Goal: Task Accomplishment & Management: Complete application form

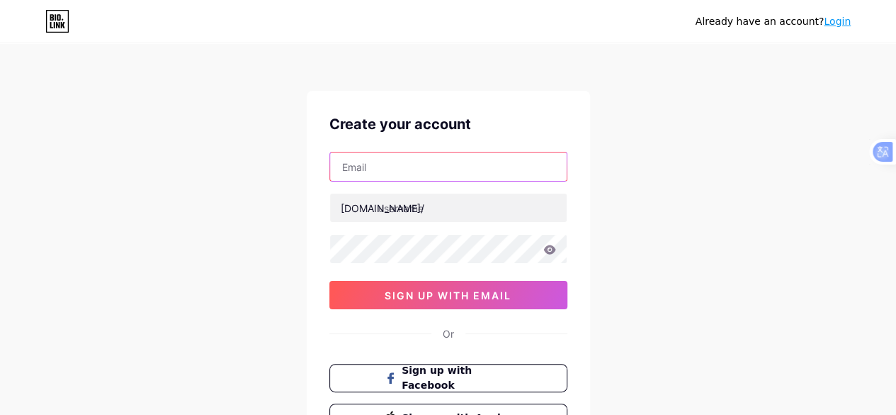
click at [404, 176] on input "text" at bounding box center [448, 166] width 237 height 28
type input "[EMAIL_ADDRESS][DOMAIN_NAME]"
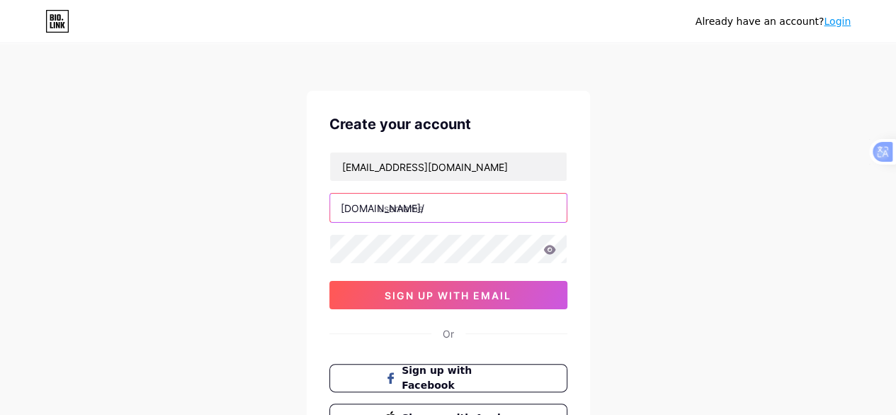
click at [433, 198] on input "text" at bounding box center [448, 207] width 237 height 28
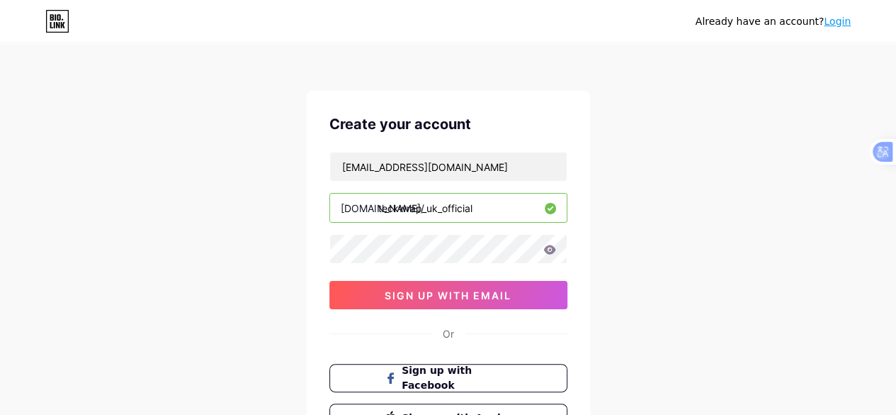
type input "teckwrap_uk_official"
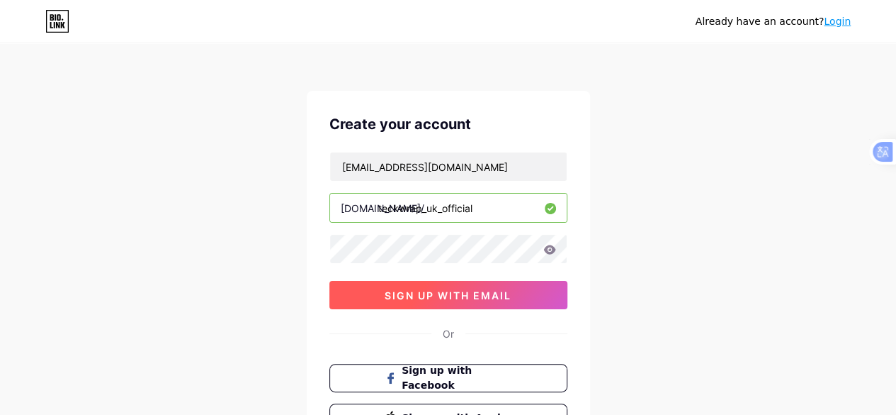
click at [513, 300] on button "sign up with email" at bounding box center [449, 295] width 238 height 28
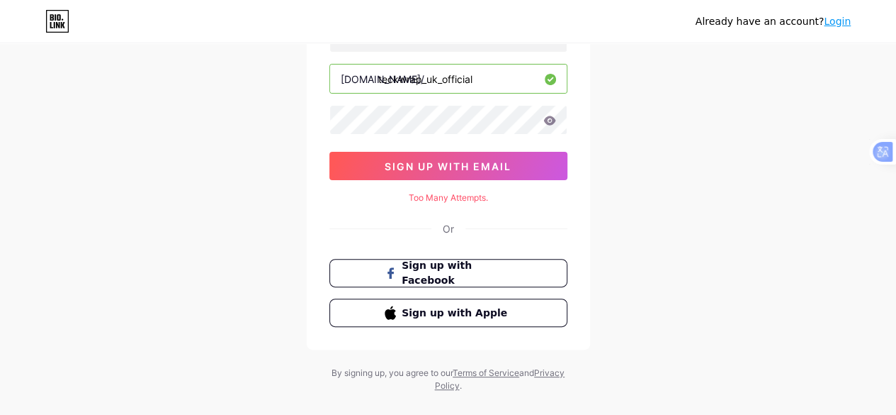
scroll to position [142, 0]
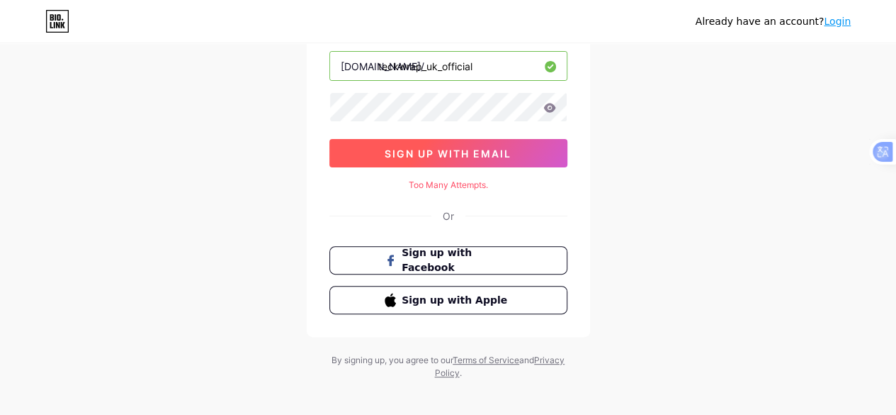
click at [459, 161] on button "sign up with email" at bounding box center [449, 153] width 238 height 28
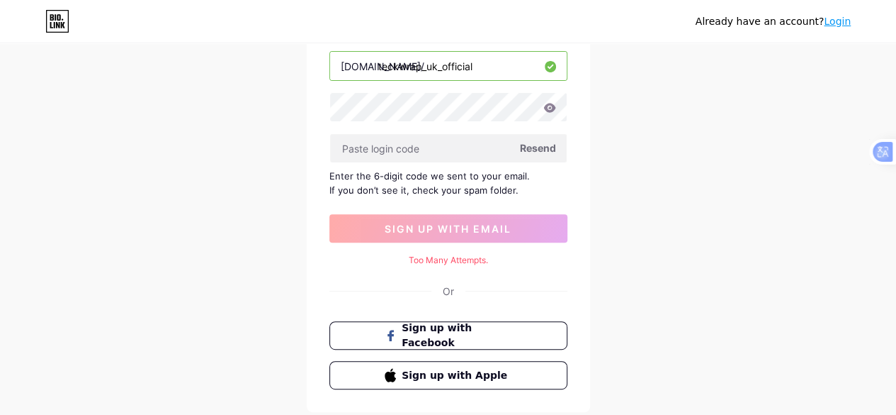
click at [541, 147] on span "Resend" at bounding box center [538, 147] width 36 height 15
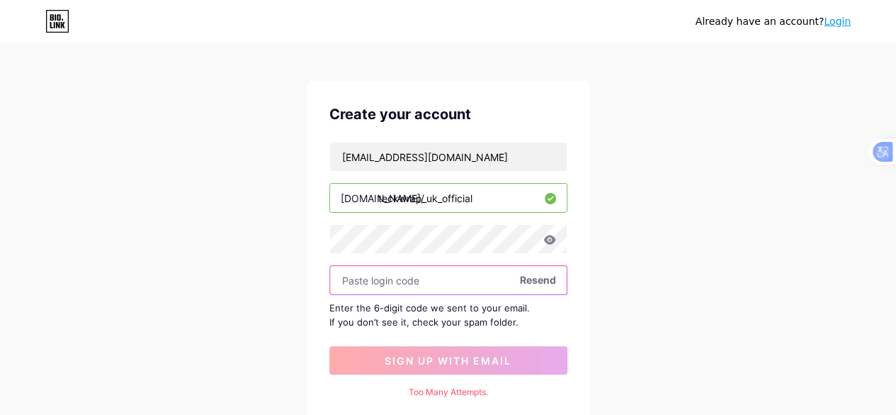
scroll to position [0, 0]
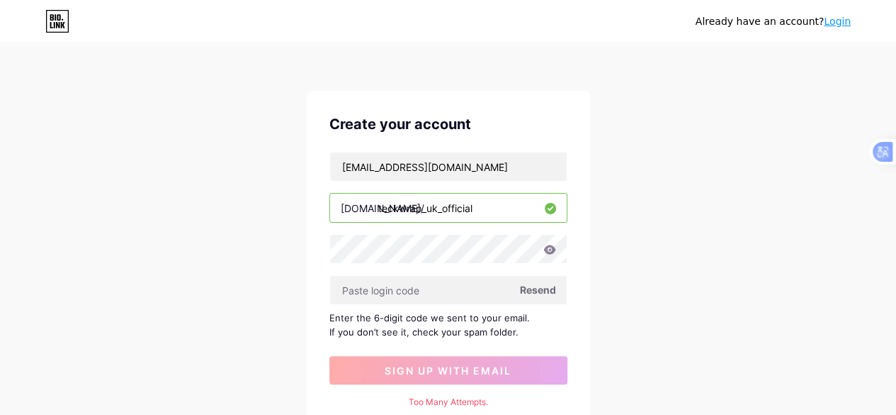
click at [493, 201] on input "teckwrap_uk_official" at bounding box center [448, 207] width 237 height 28
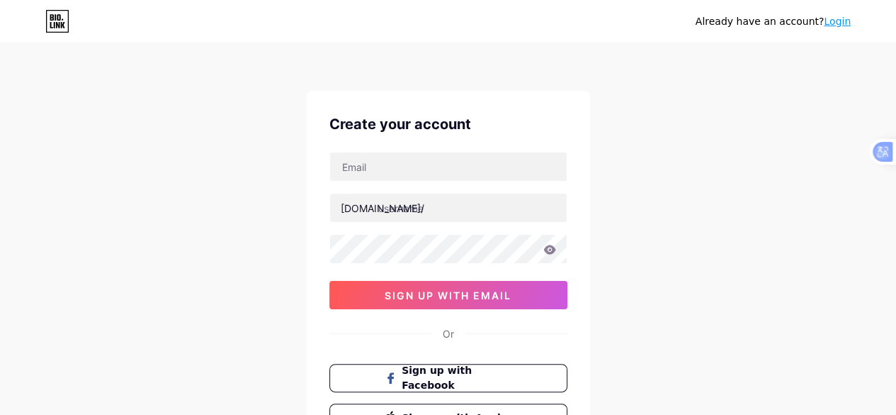
click at [456, 141] on div "Create your account [DOMAIN_NAME]/ sign up with email Or Sign up with Facebook …" at bounding box center [448, 273] width 283 height 364
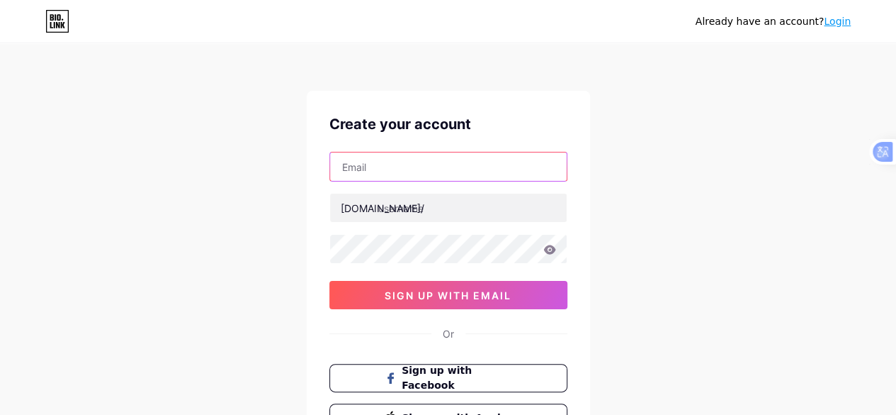
click at [446, 154] on input "text" at bounding box center [448, 166] width 237 height 28
type input "[EMAIL_ADDRESS][DOMAIN_NAME]"
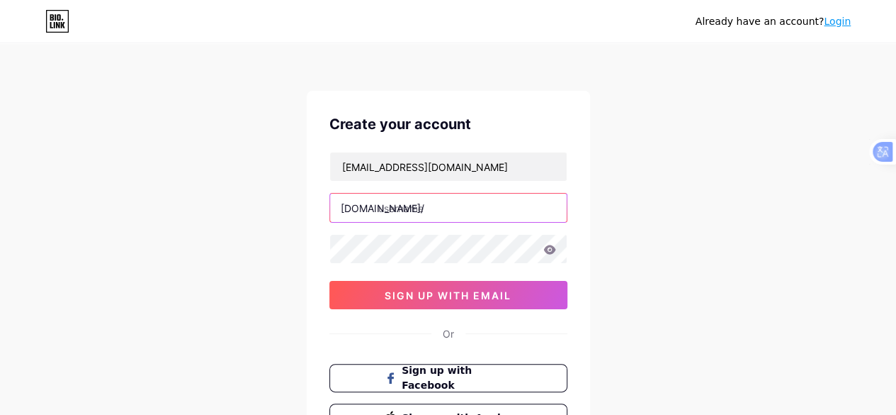
click at [471, 215] on input "text" at bounding box center [448, 207] width 237 height 28
paste input "teckwrap_uk_official"
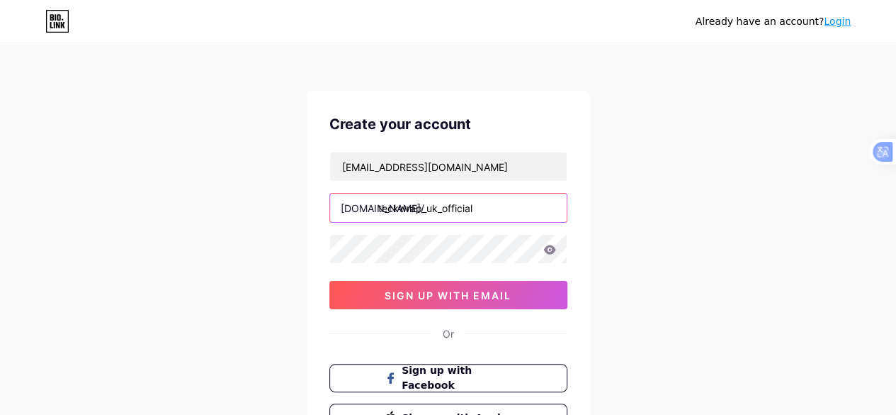
type input "teckwrap_uk_official"
click at [549, 252] on icon at bounding box center [550, 248] width 12 height 9
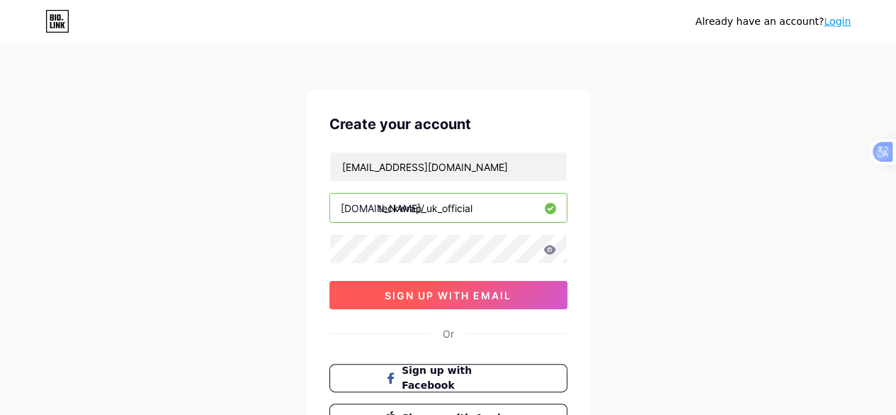
click at [478, 289] on span "sign up with email" at bounding box center [448, 295] width 127 height 12
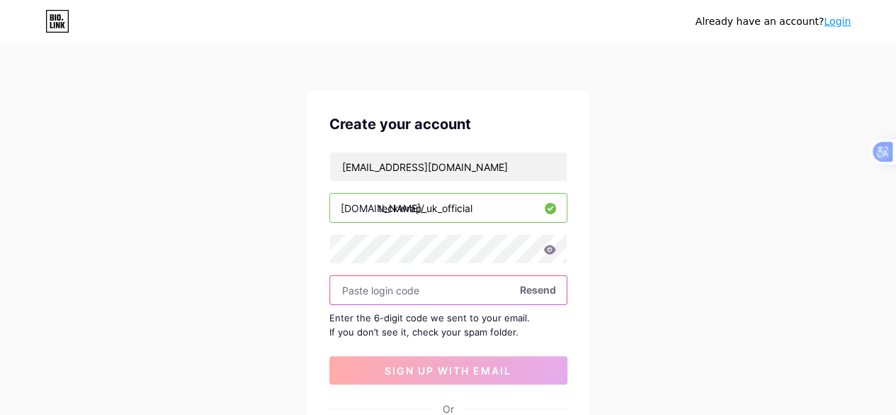
scroll to position [142, 0]
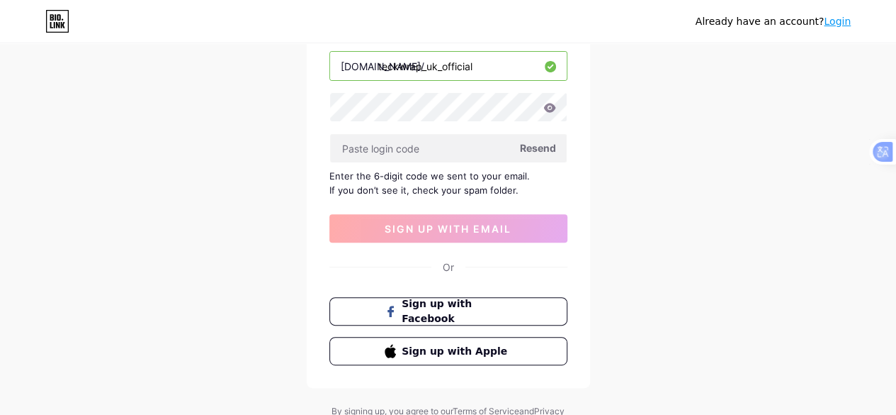
click at [549, 147] on span "Resend" at bounding box center [538, 147] width 36 height 15
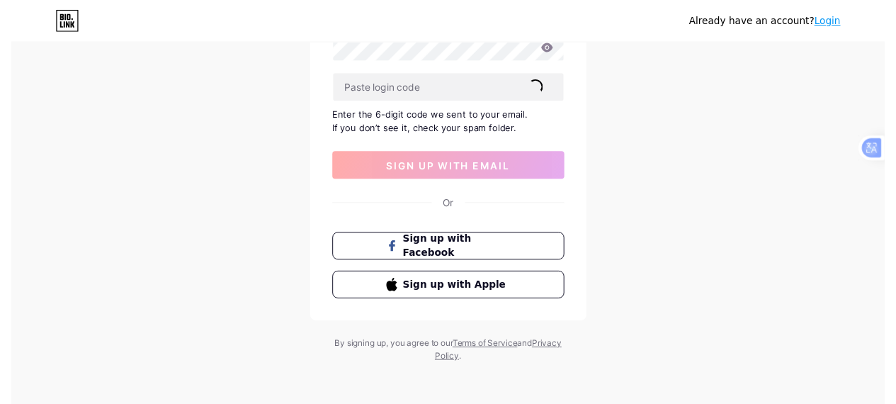
scroll to position [0, 0]
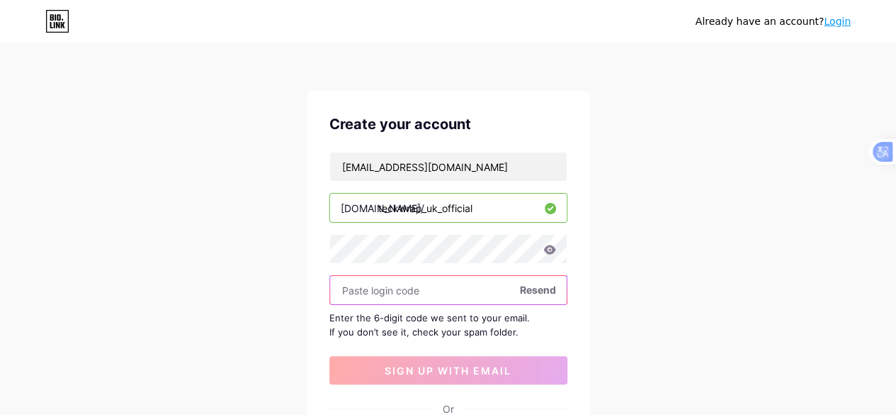
paste input "313254"
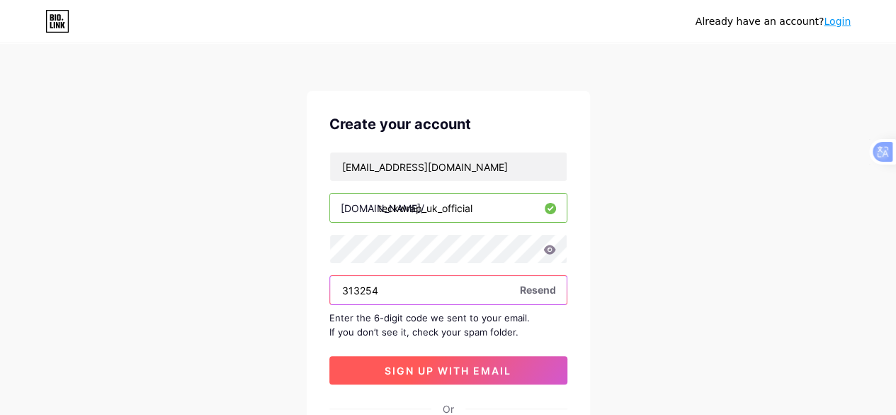
type input "313254"
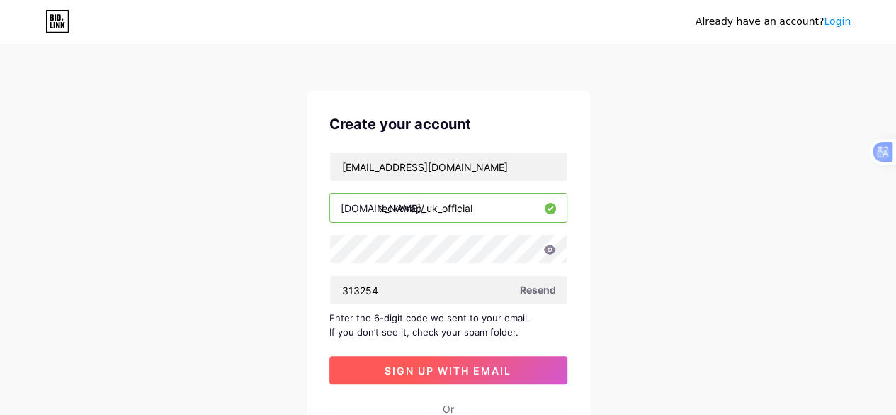
click at [429, 358] on button "sign up with email" at bounding box center [449, 370] width 238 height 28
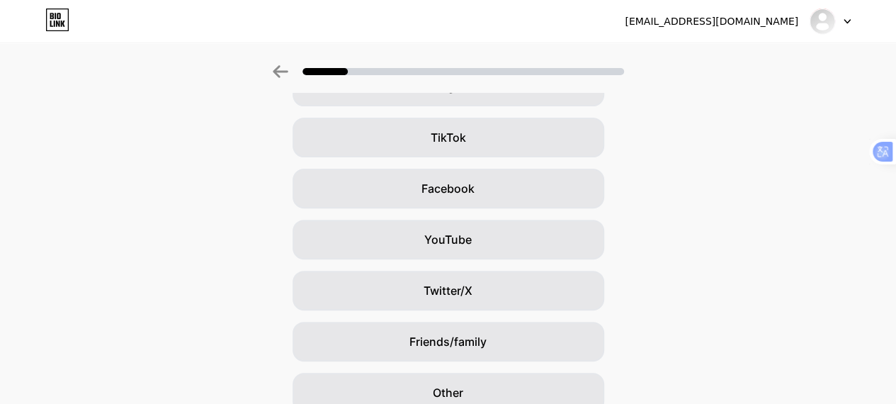
scroll to position [207, 0]
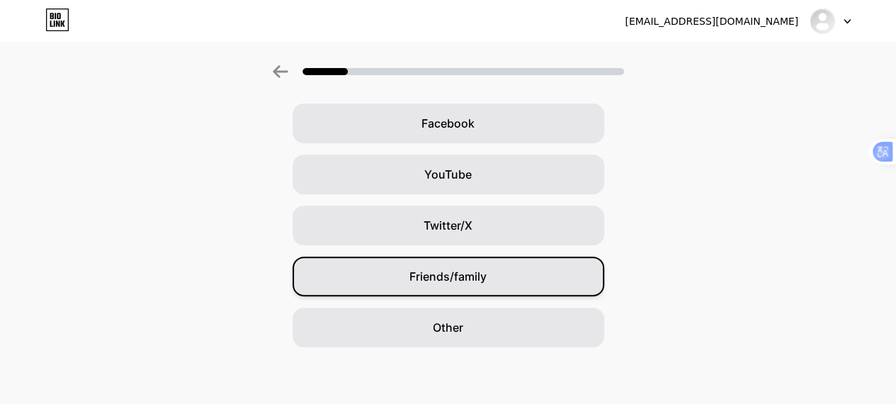
click at [519, 277] on div "Friends/family" at bounding box center [449, 277] width 312 height 40
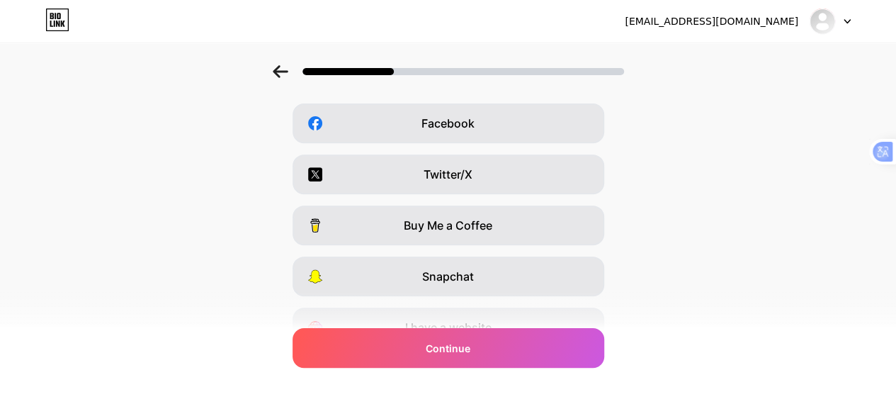
scroll to position [0, 0]
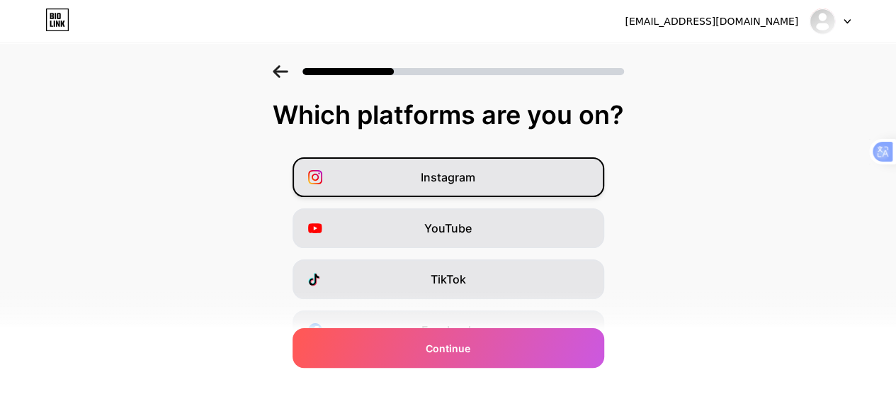
click at [468, 181] on span "Instagram" at bounding box center [448, 177] width 55 height 17
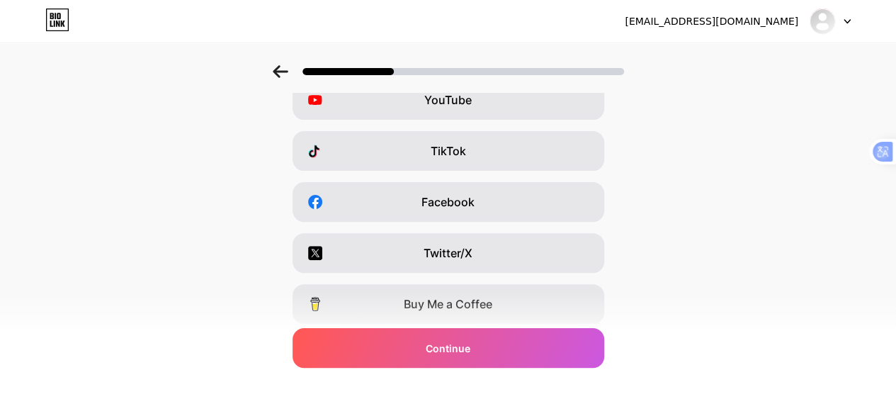
scroll to position [142, 0]
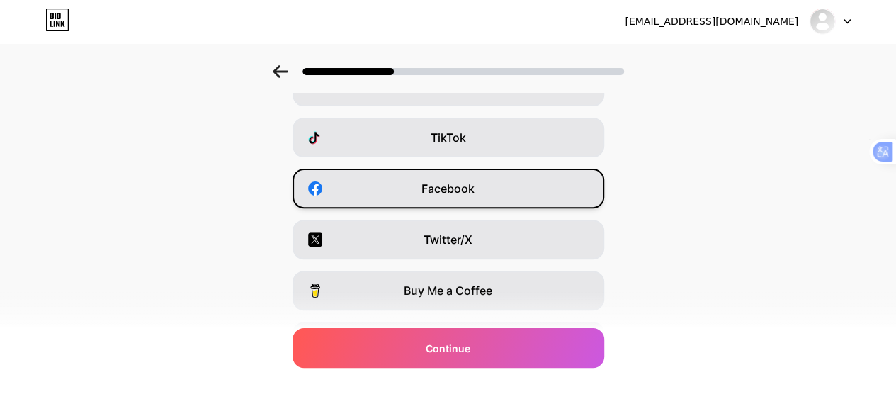
click at [466, 189] on span "Facebook" at bounding box center [448, 188] width 53 height 17
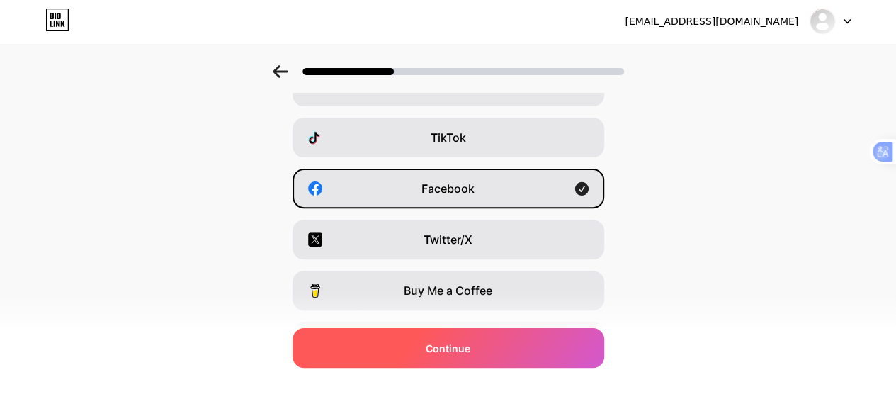
click at [493, 345] on div "Continue" at bounding box center [449, 348] width 312 height 40
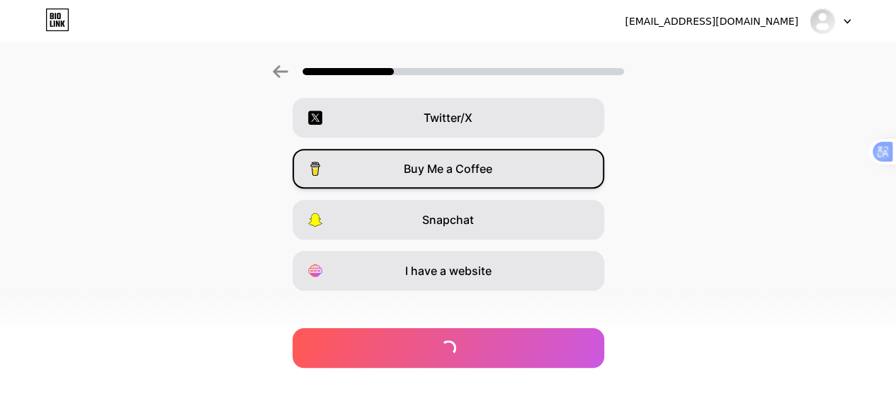
scroll to position [278, 0]
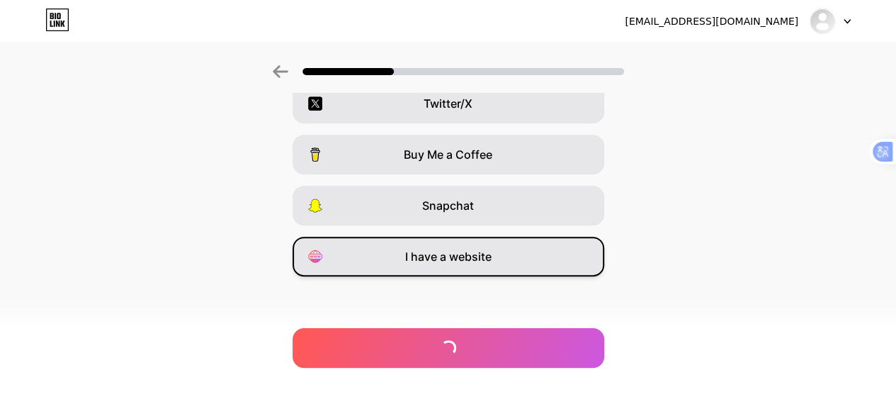
click at [502, 263] on div "I have a website" at bounding box center [449, 257] width 312 height 40
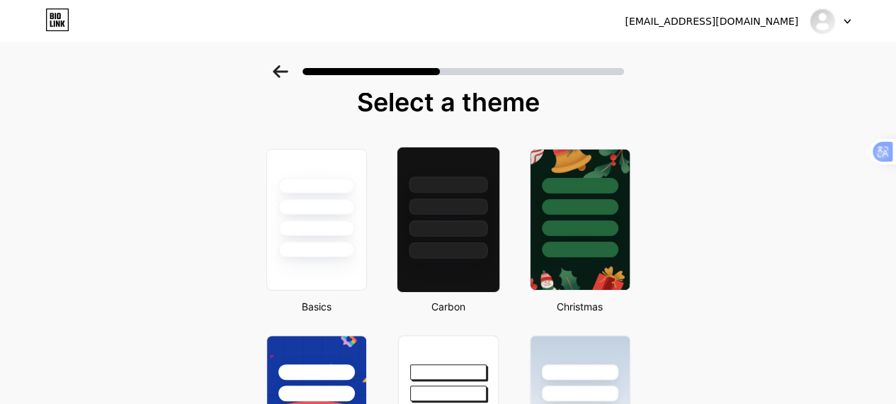
scroll to position [0, 0]
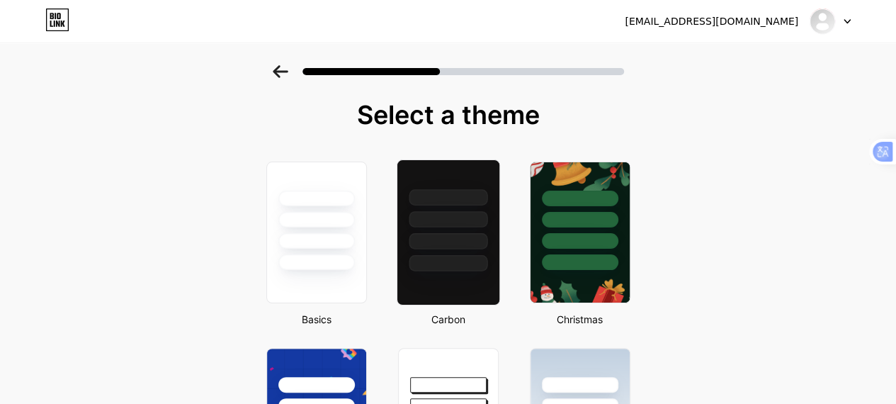
click at [464, 275] on div at bounding box center [447, 232] width 103 height 146
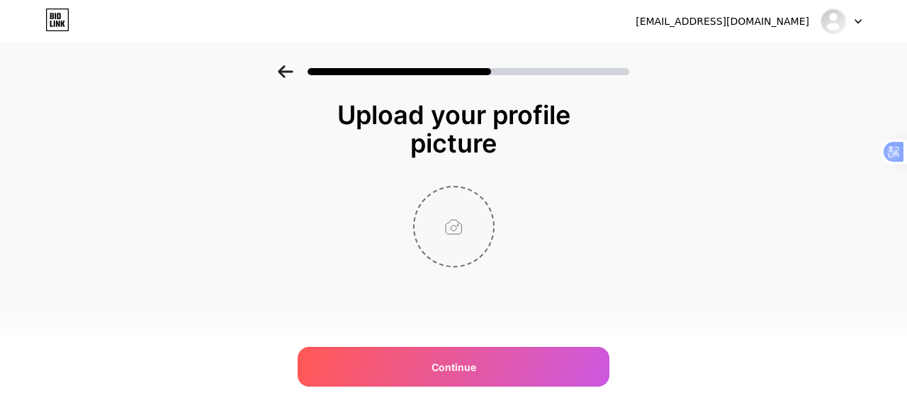
click at [448, 232] on input "file" at bounding box center [454, 226] width 79 height 79
type input "C:\fakepath\Untitled design (1).png"
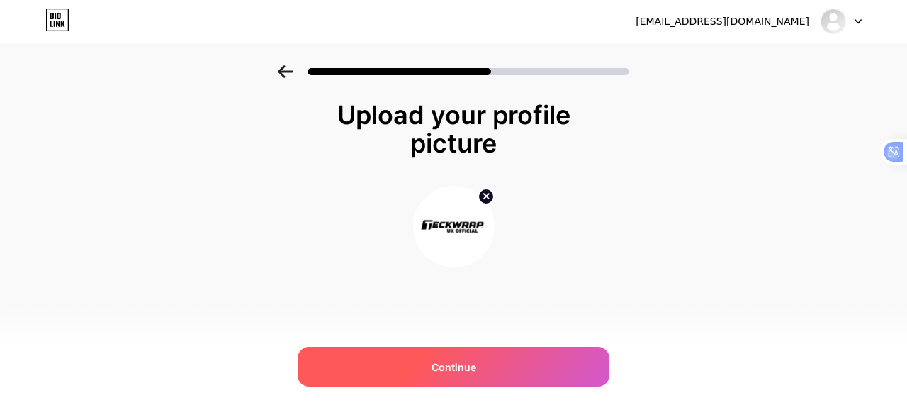
click at [533, 364] on div "Continue" at bounding box center [454, 367] width 312 height 40
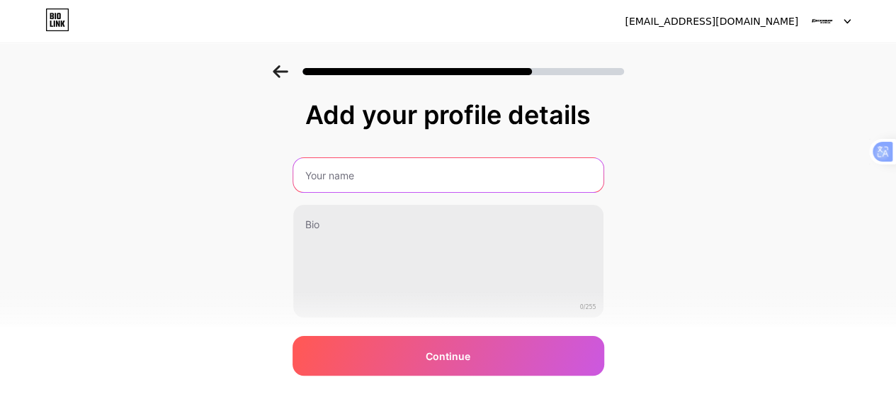
click at [394, 170] on input "text" at bounding box center [448, 175] width 310 height 34
type input "Teckwrap Uk Official"
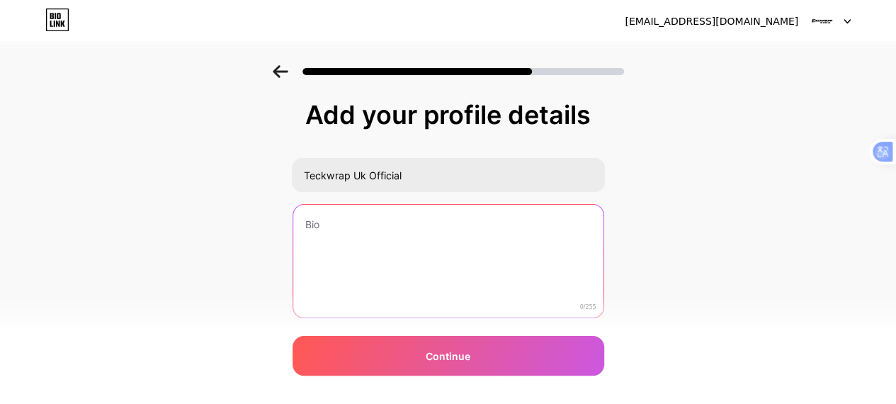
click at [417, 221] on textarea at bounding box center [448, 262] width 310 height 114
click at [591, 259] on textarea at bounding box center [447, 262] width 313 height 116
paste textarea "TeckWrap UK Official is a leading supplier of premium automotive vinyl wraps, o…"
type textarea "TeckWrap UK Official is a leading supplier of premium automotive vinyl wraps, o…"
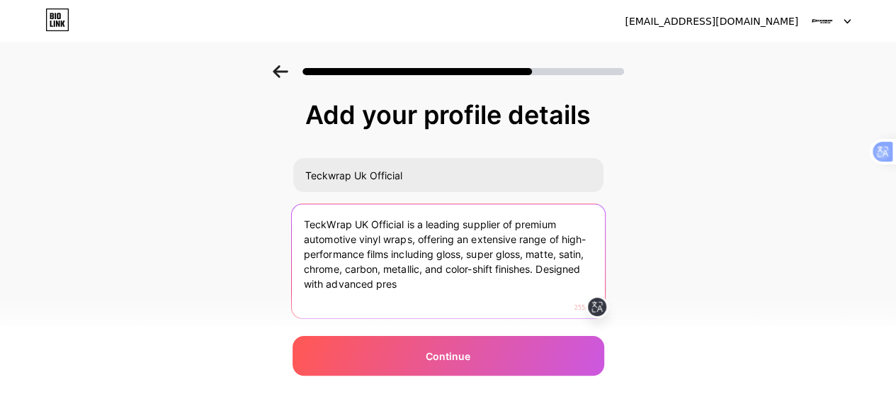
drag, startPoint x: 451, startPoint y: 289, endPoint x: 266, endPoint y: 216, distance: 198.8
click at [266, 216] on div "Add your profile details Teckwrap Uk Official TeckWrap UK Official is a leading…" at bounding box center [448, 227] width 896 height 324
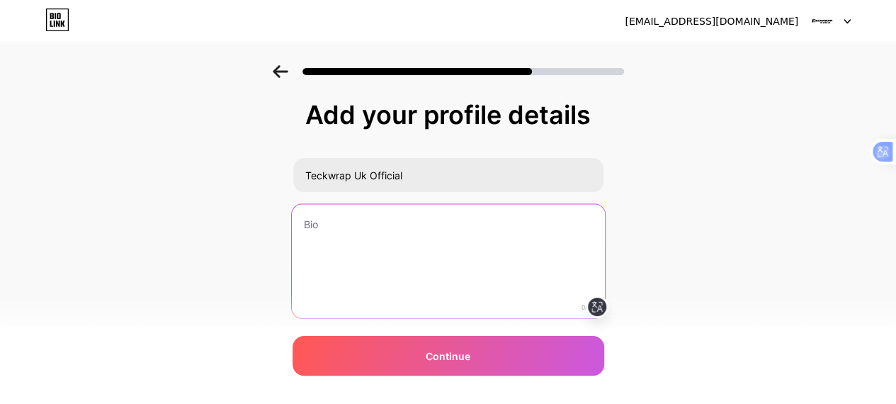
paste textarea "TeckWrap UK offers premium automotive vinyl wraps in 200+ colors and finishes, …"
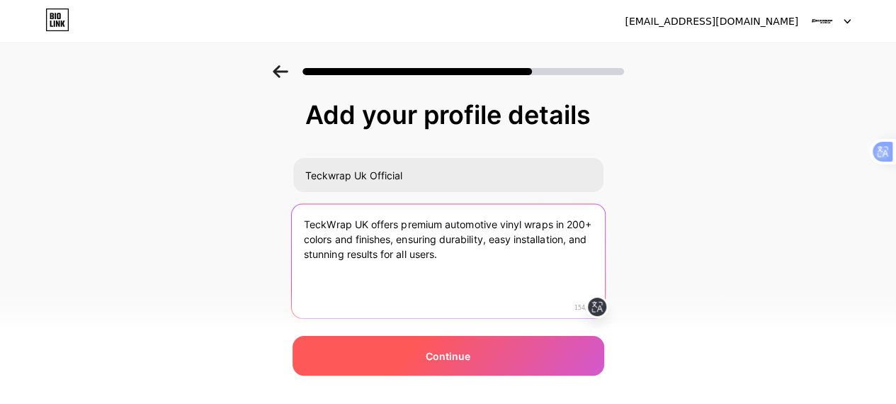
type textarea "TeckWrap UK offers premium automotive vinyl wraps in 200+ colors and finishes, …"
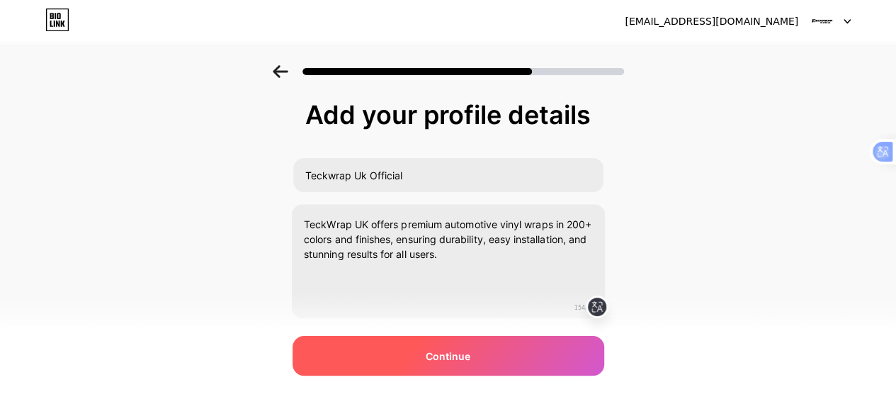
click at [480, 359] on div "Continue" at bounding box center [449, 356] width 312 height 40
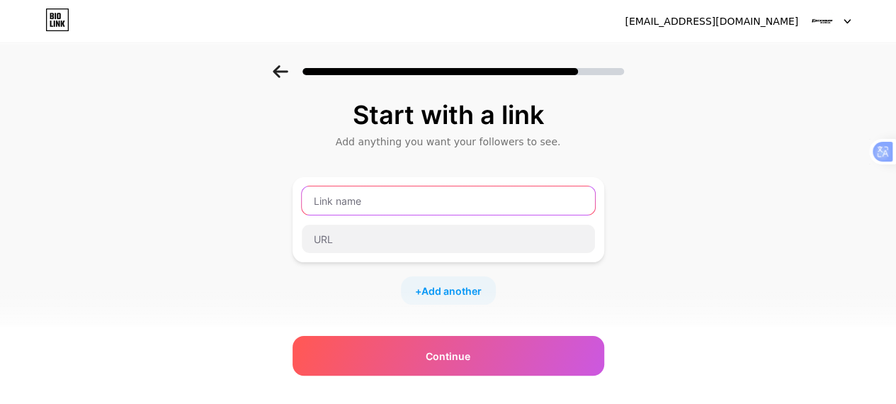
click at [454, 214] on input "text" at bounding box center [448, 200] width 293 height 28
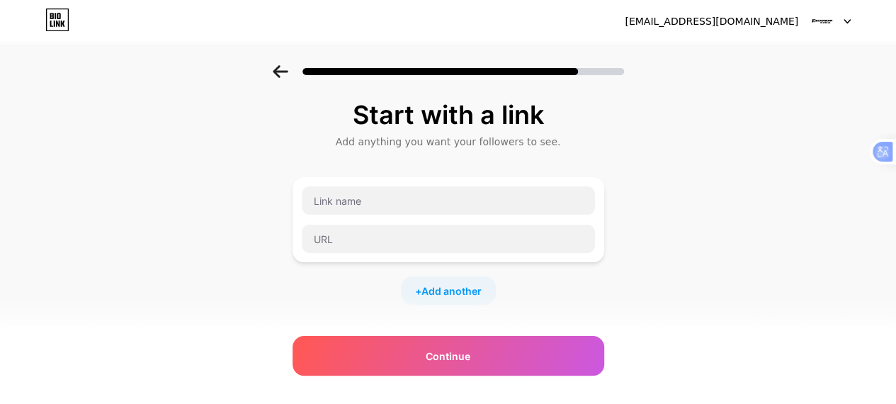
click at [451, 220] on div at bounding box center [448, 220] width 295 height 68
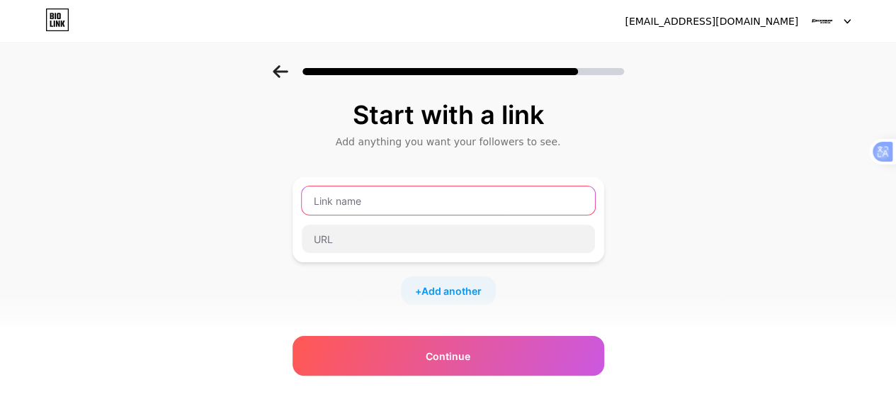
click at [383, 197] on input "text" at bounding box center [448, 200] width 293 height 28
type input "Website"
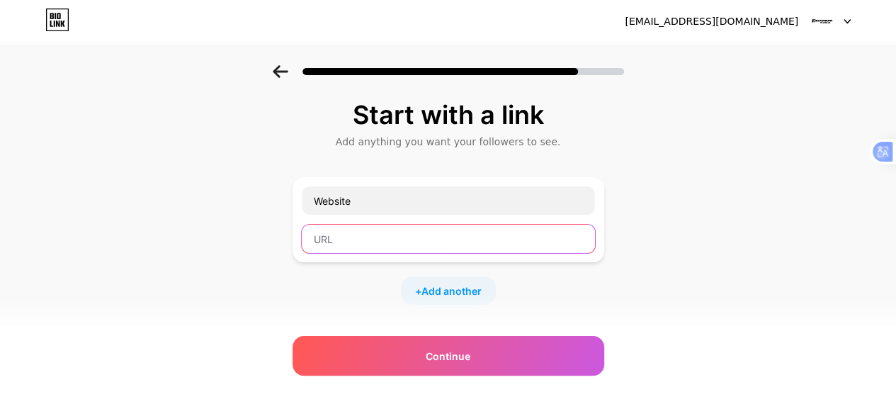
click at [381, 230] on input "text" at bounding box center [448, 239] width 293 height 28
paste input "https://teckwrapukofficial.uk/"
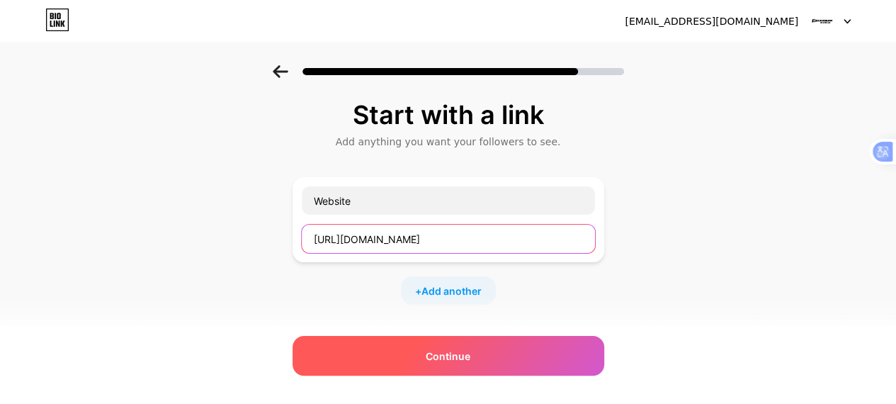
type input "https://teckwrapukofficial.uk/"
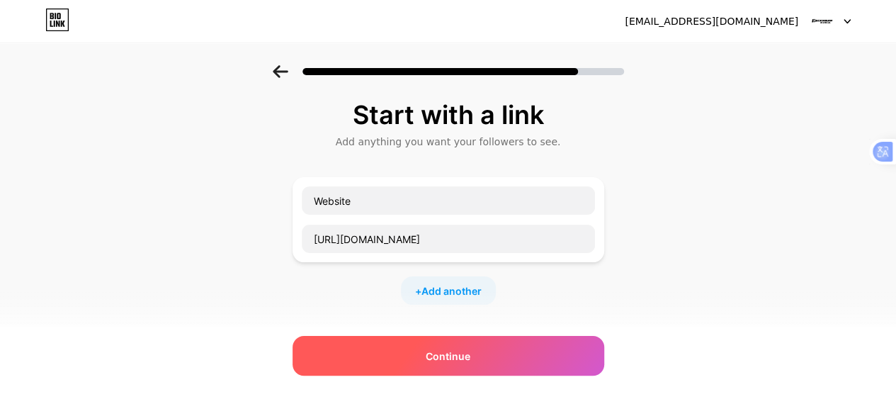
click at [429, 342] on div "Continue" at bounding box center [449, 356] width 312 height 40
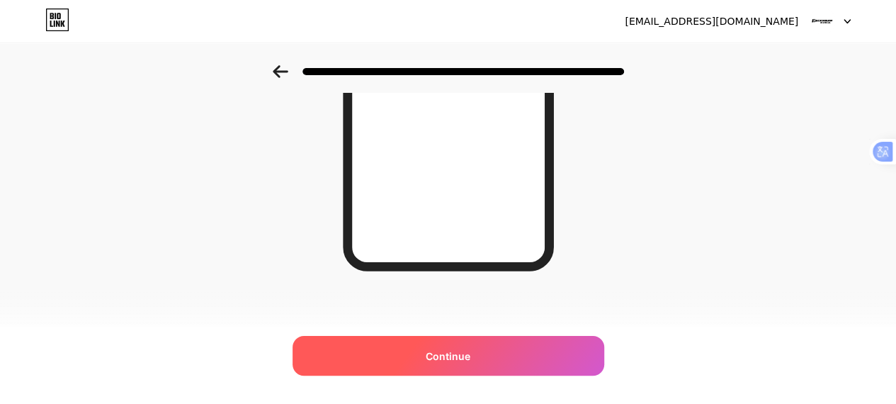
scroll to position [308, 0]
click at [510, 359] on div "Continue" at bounding box center [449, 356] width 312 height 40
